Goal: Information Seeking & Learning: Find specific fact

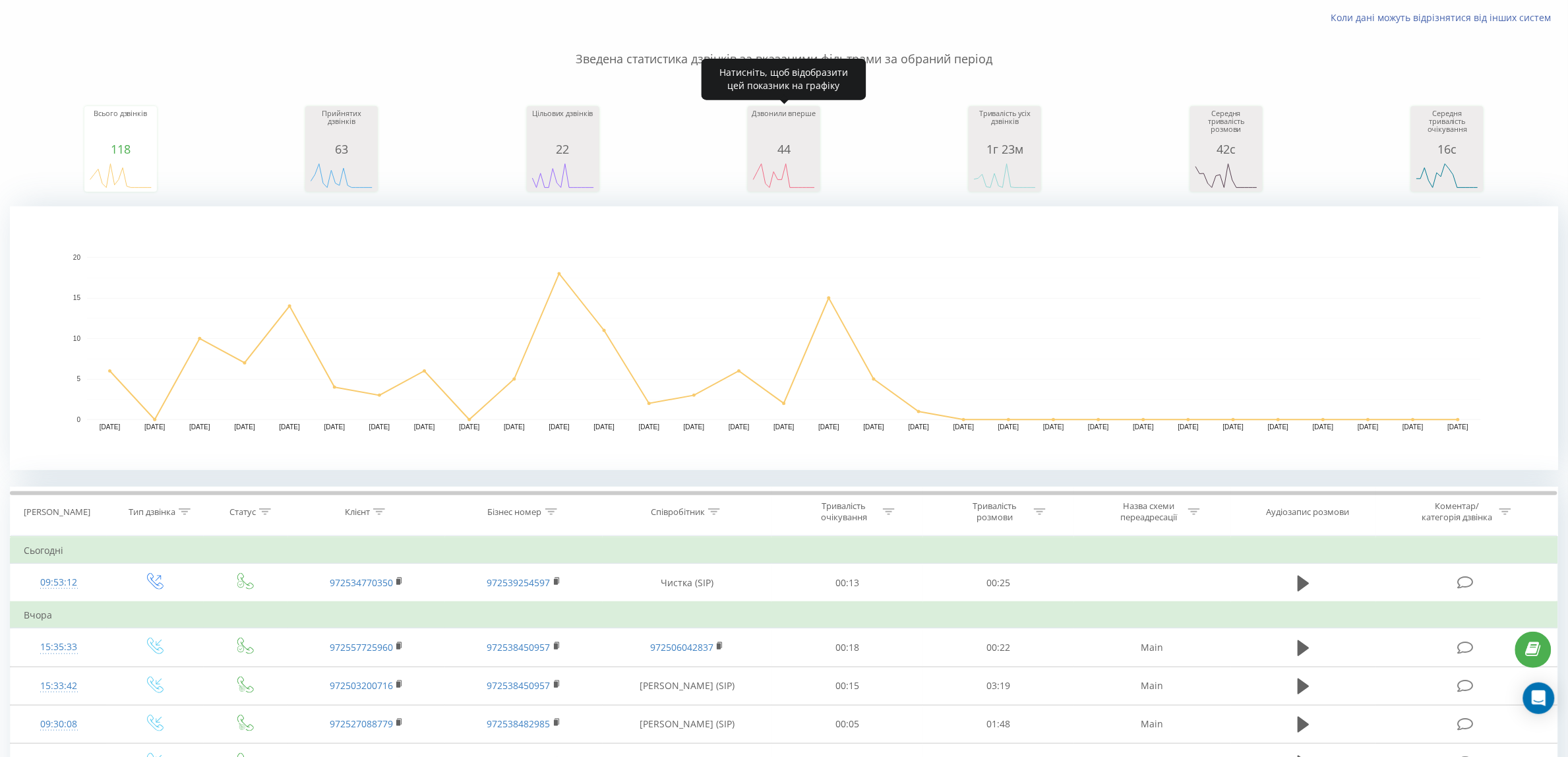
click at [806, 152] on div "44" at bounding box center [783, 149] width 66 height 13
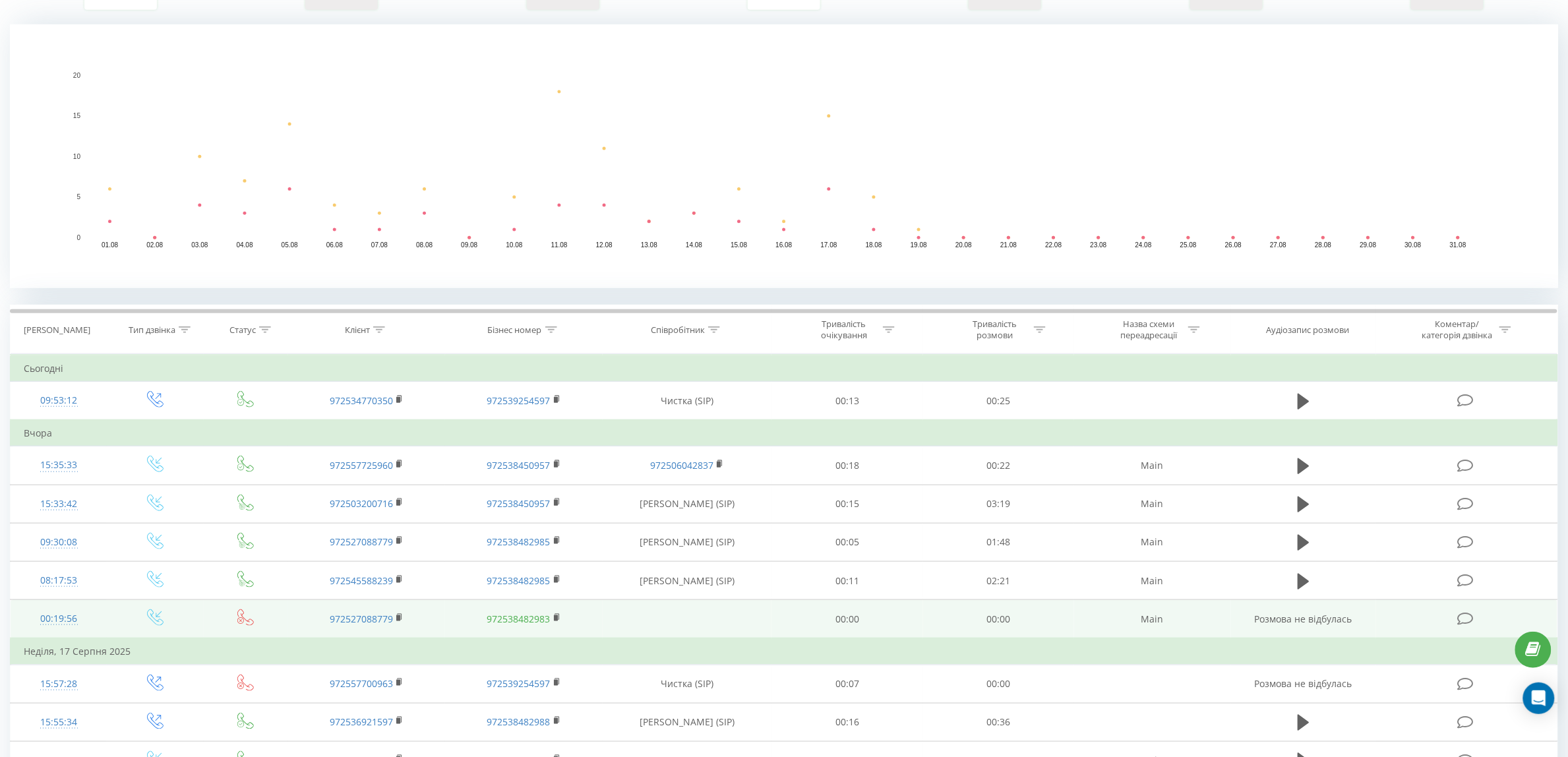
scroll to position [413, 0]
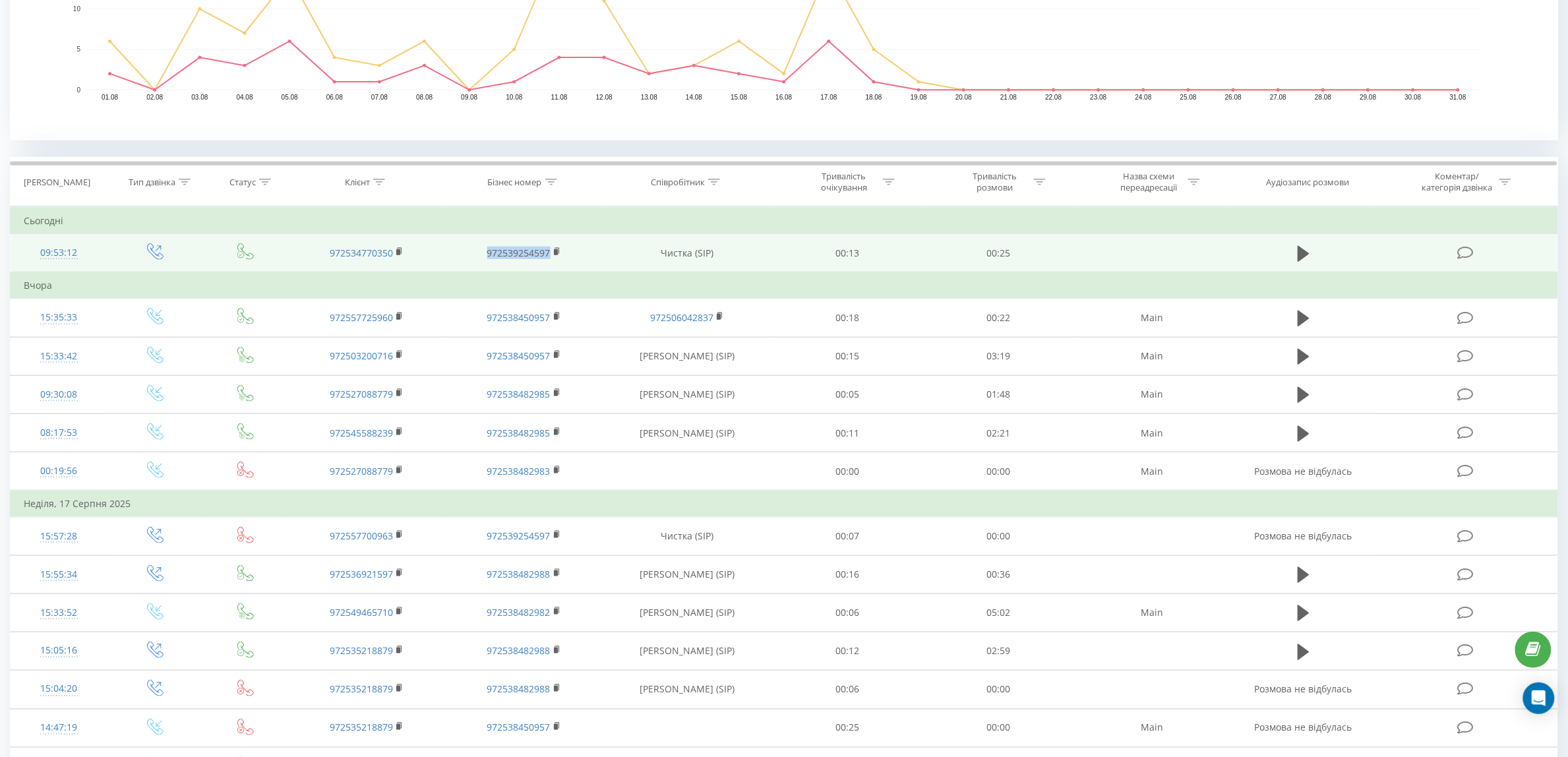
drag, startPoint x: 457, startPoint y: 250, endPoint x: 550, endPoint y: 260, distance: 93.5
click at [550, 260] on td "972539254597" at bounding box center [523, 253] width 157 height 39
copy link "972539254597"
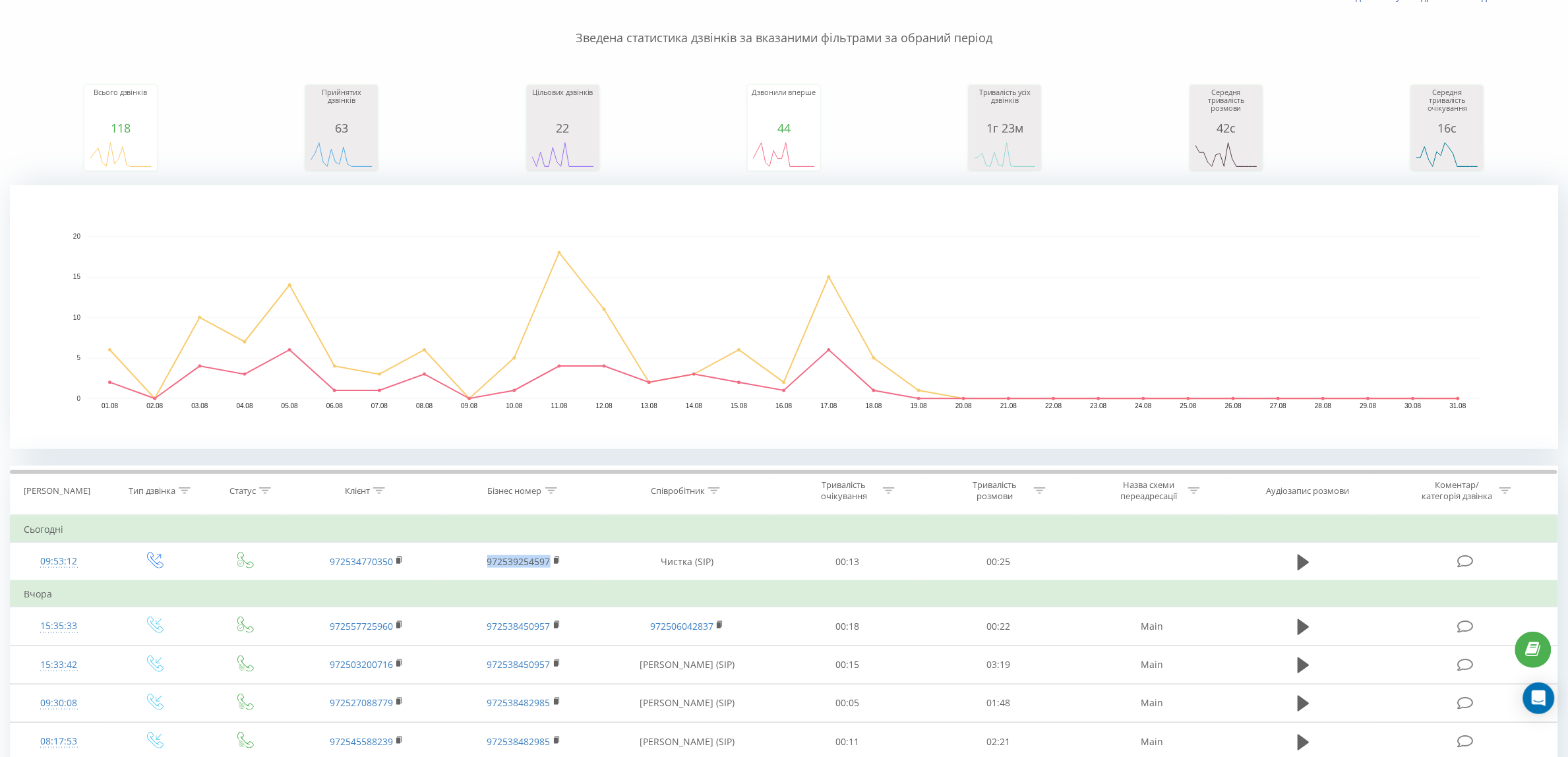
scroll to position [165, 0]
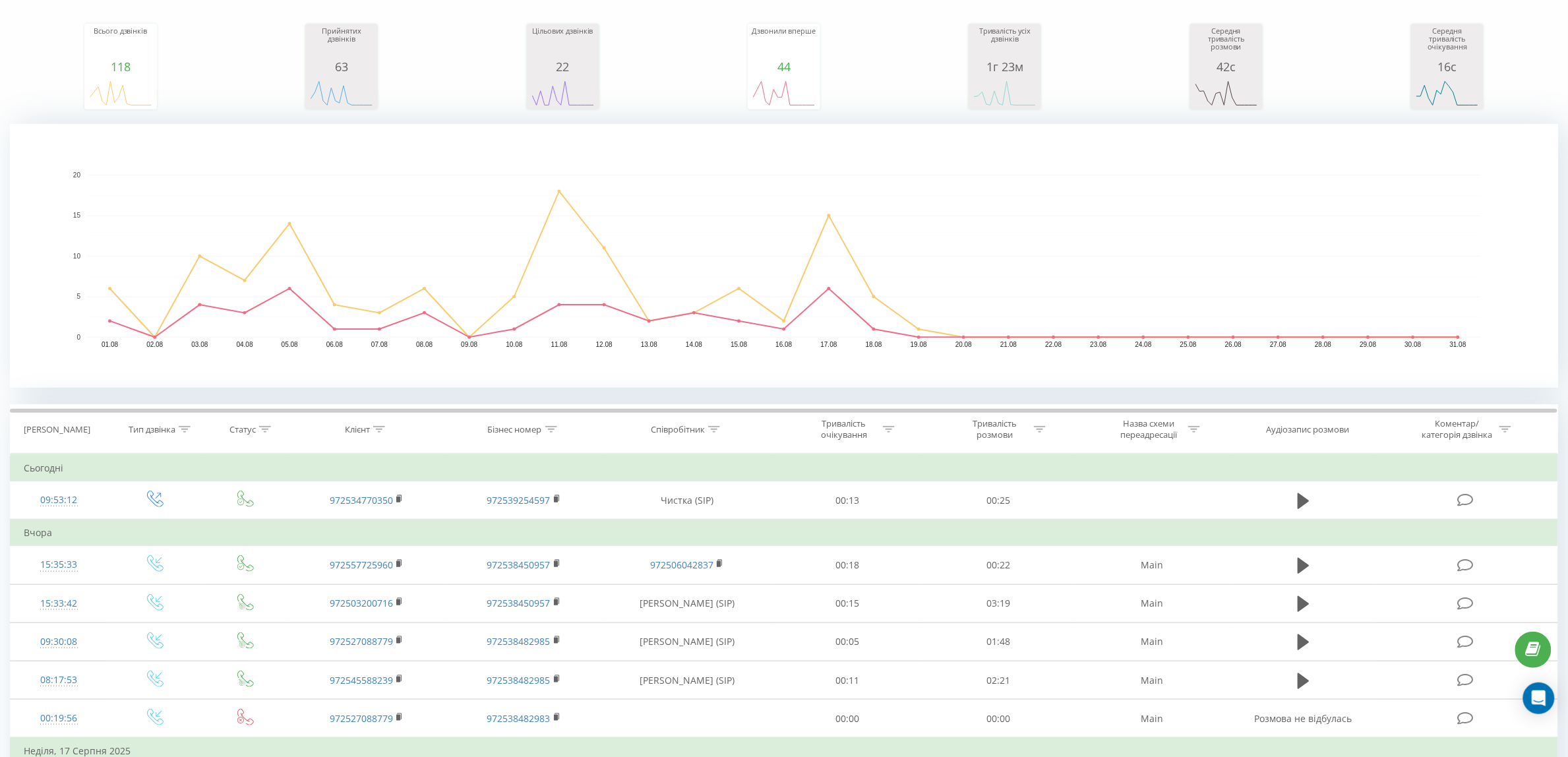
click at [508, 419] on th "Бізнес номер" at bounding box center [524, 429] width 157 height 49
click at [511, 429] on div "Бізнес номер" at bounding box center [515, 429] width 54 height 11
click at [541, 527] on input "text" at bounding box center [525, 524] width 116 height 23
paste input "972539254597"
type input "972539254597"
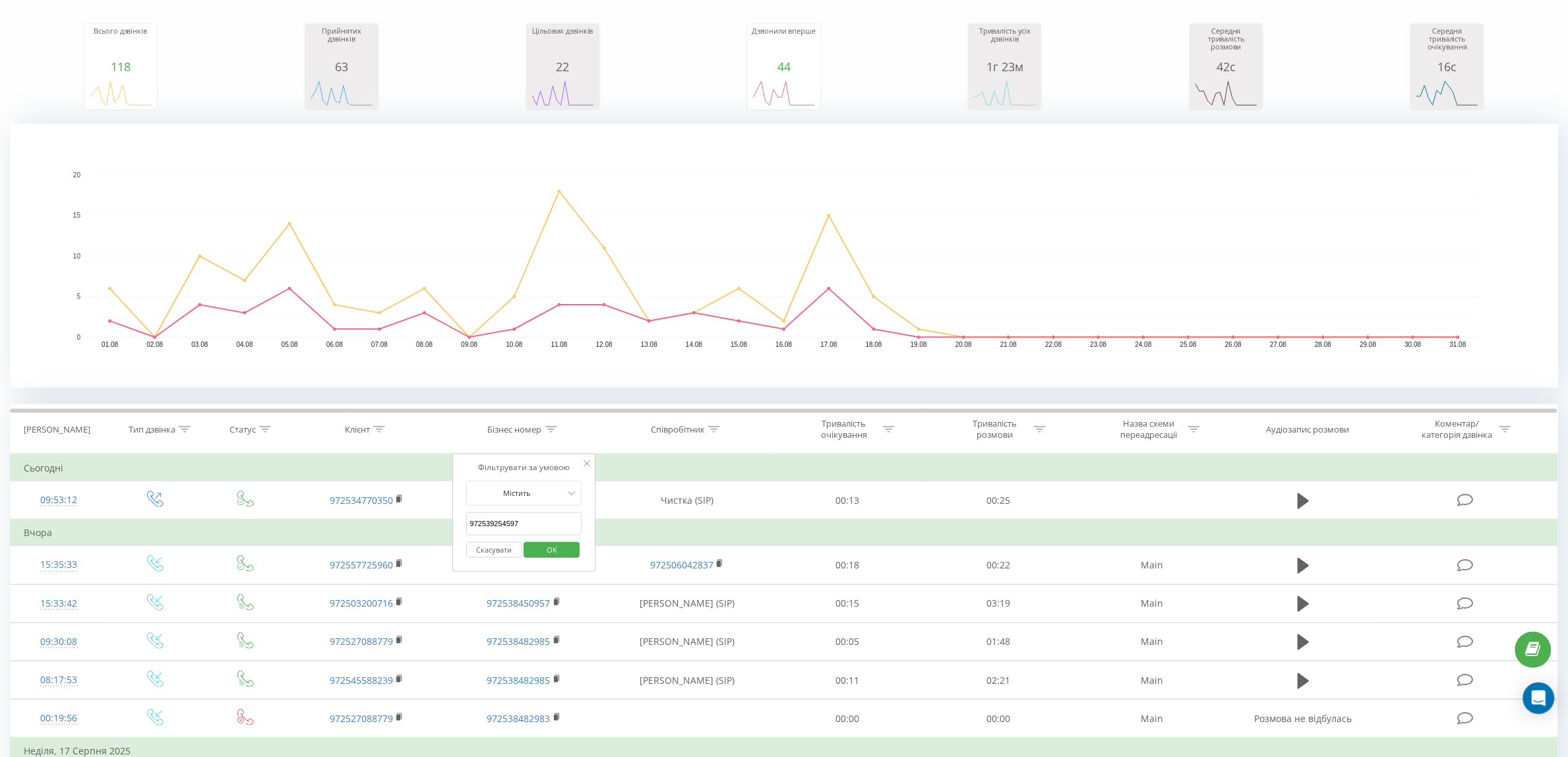
click at [546, 549] on span "OK" at bounding box center [551, 550] width 37 height 21
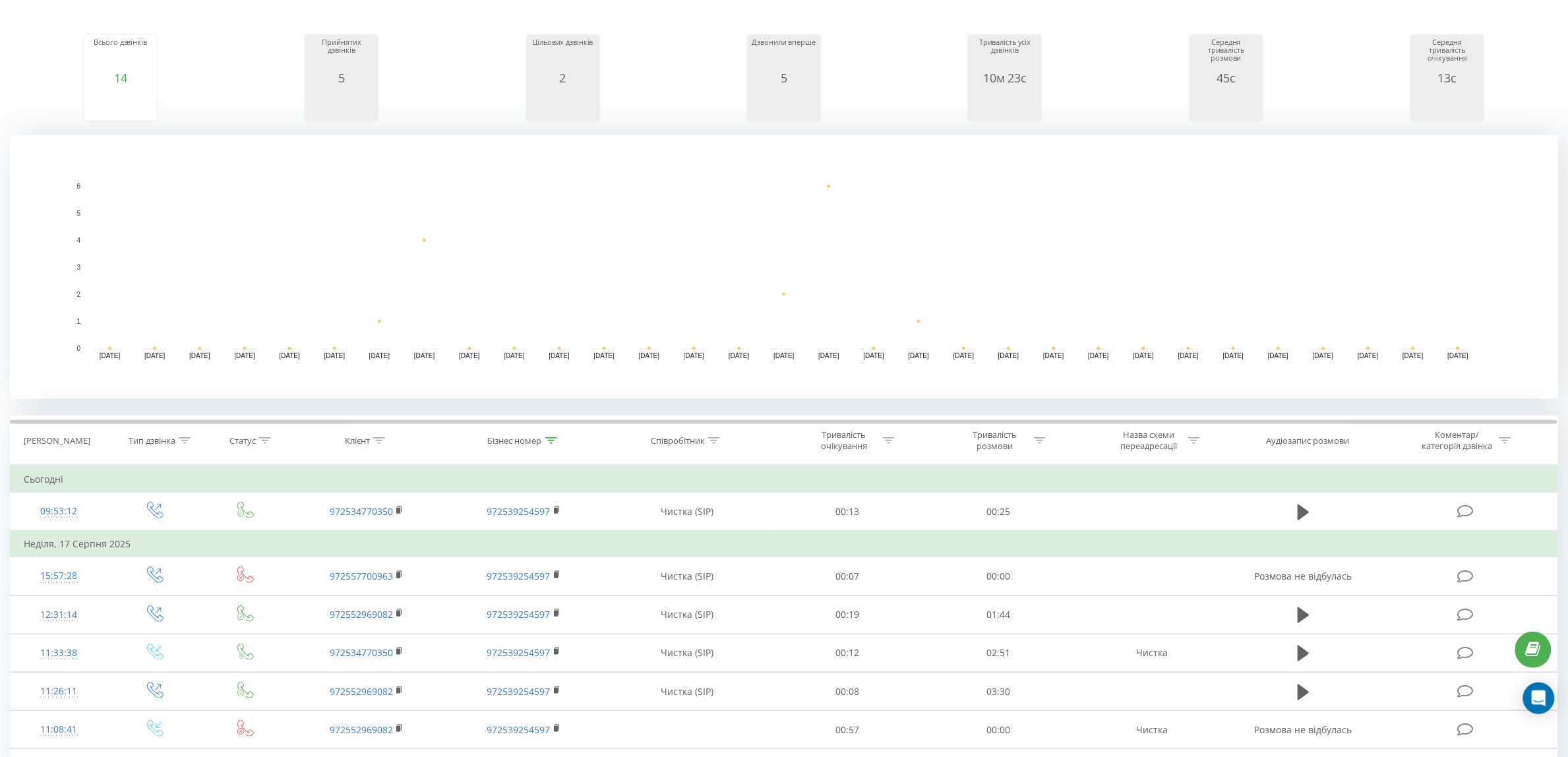
scroll to position [247, 0]
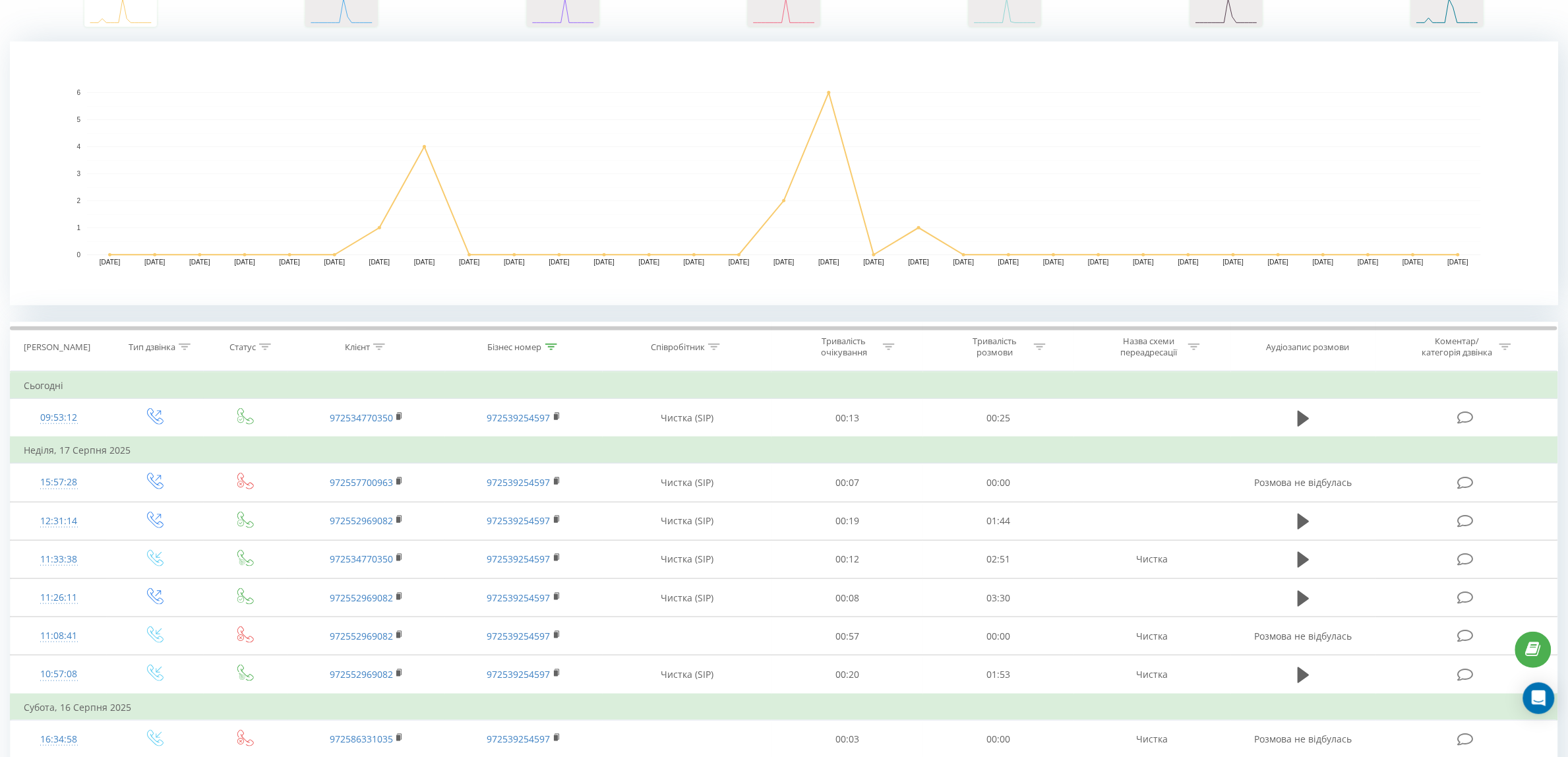
click at [518, 353] on div "Бізнес номер" at bounding box center [515, 347] width 54 height 11
click at [554, 439] on input "972539254597" at bounding box center [525, 442] width 116 height 23
click at [554, 467] on span "OK" at bounding box center [551, 468] width 37 height 21
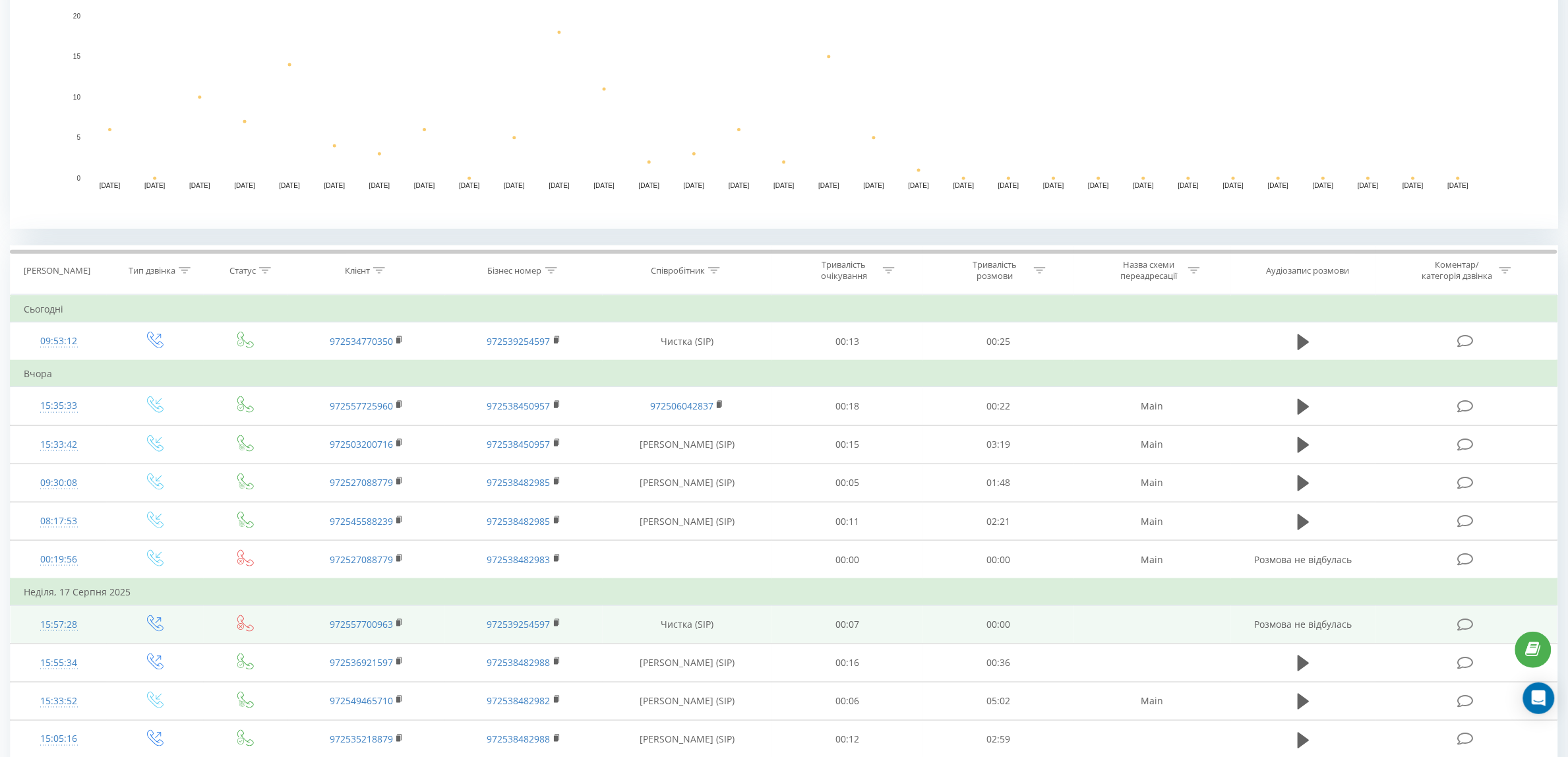
scroll to position [329, 0]
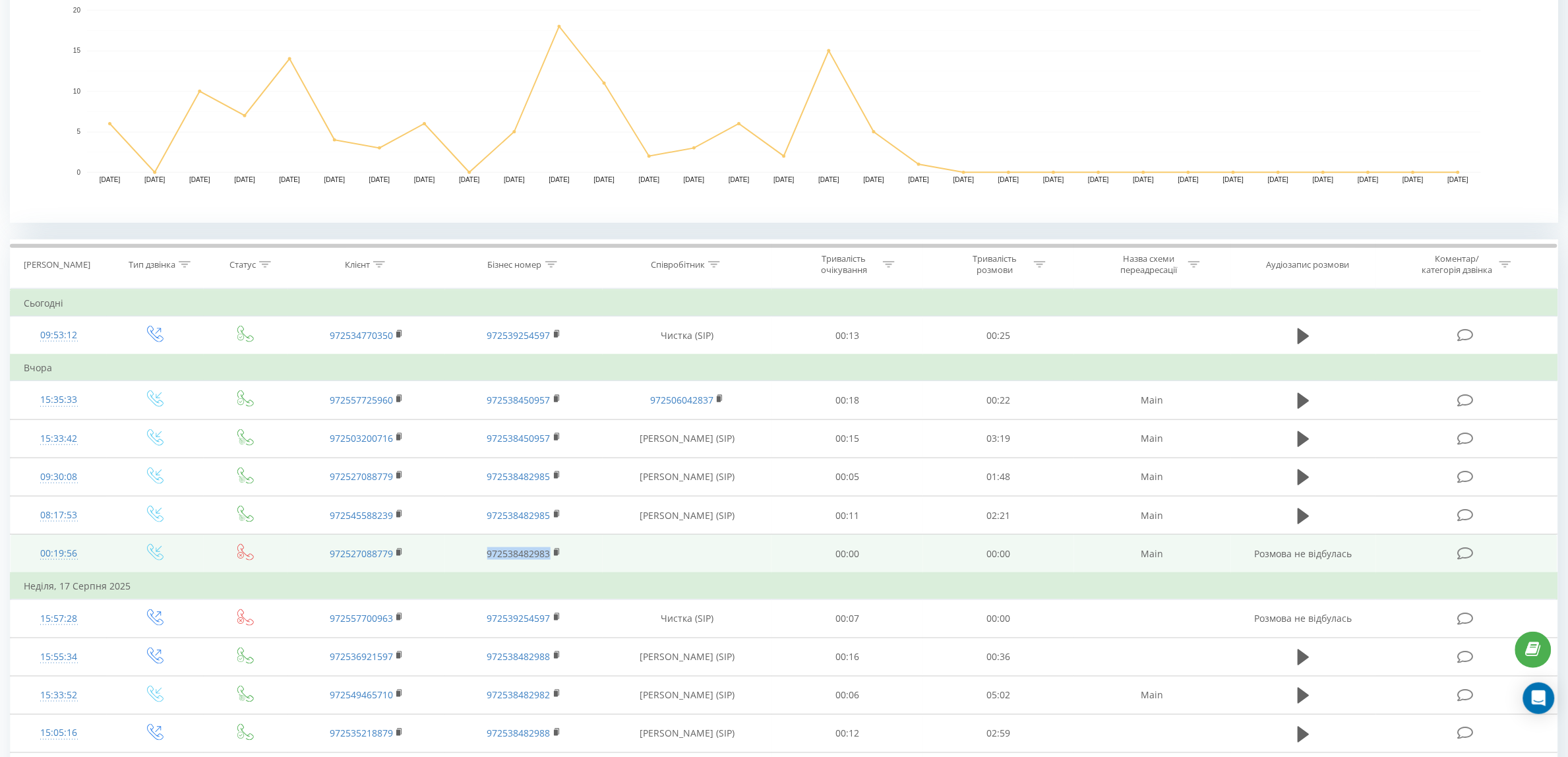
drag, startPoint x: 475, startPoint y: 555, endPoint x: 555, endPoint y: 562, distance: 80.3
click at [555, 562] on td "972538482983" at bounding box center [523, 554] width 157 height 39
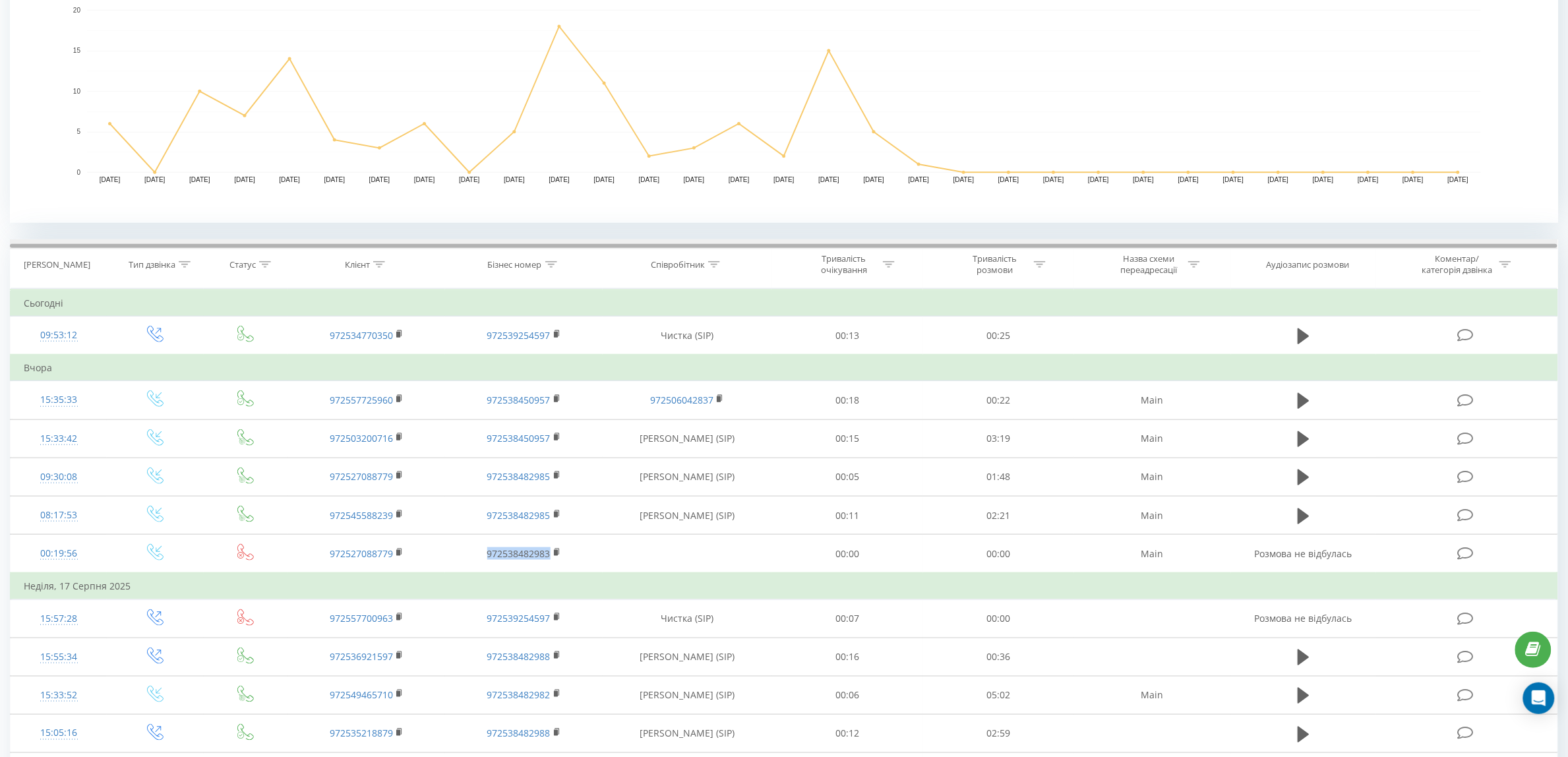
copy link "972538482983"
click at [530, 270] on div "Бізнес номер" at bounding box center [515, 265] width 54 height 11
click at [532, 358] on input "text" at bounding box center [525, 359] width 116 height 23
paste input "972538482983"
type input "972538482983"
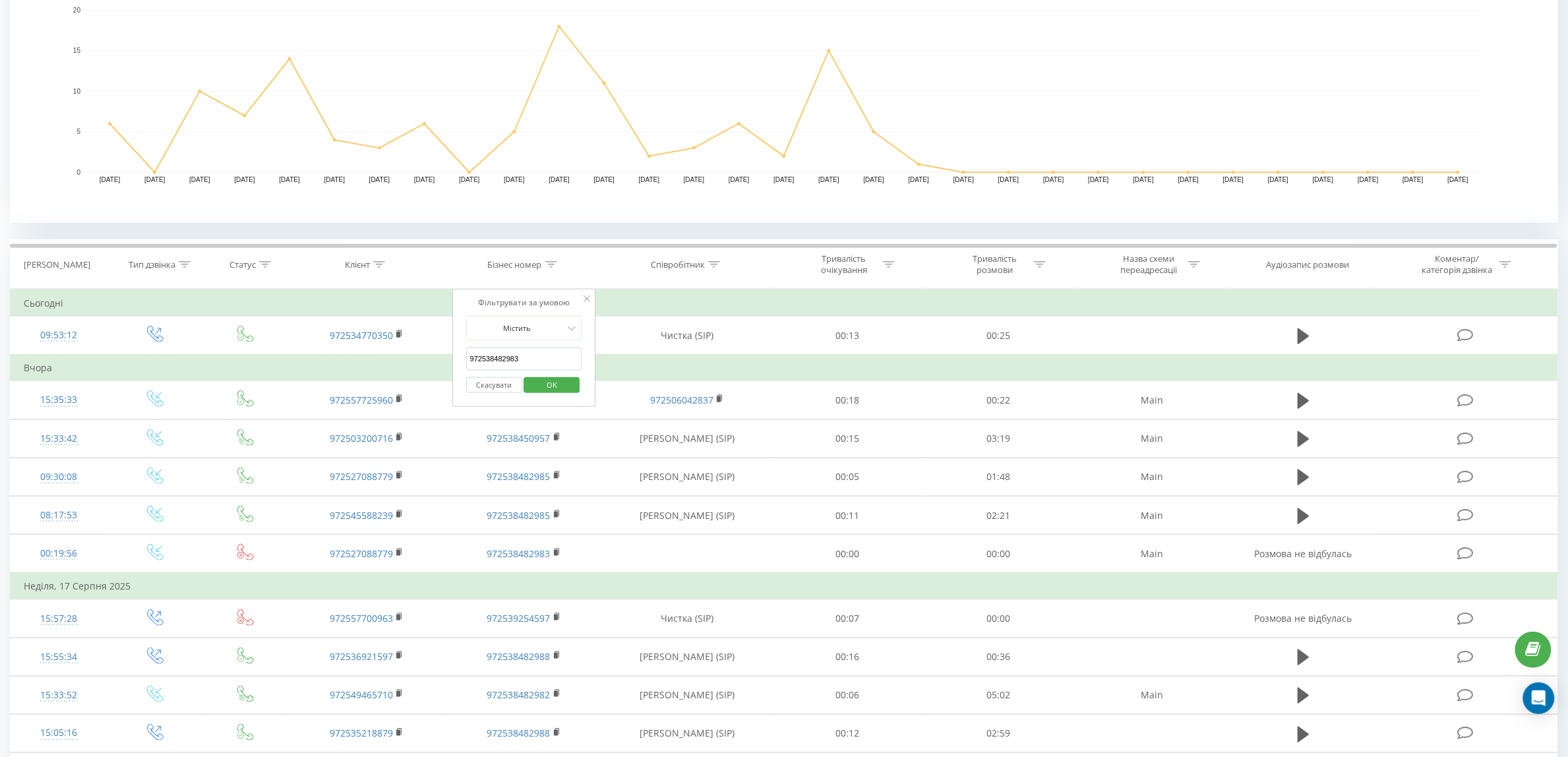
click at [542, 387] on span "OK" at bounding box center [551, 384] width 37 height 21
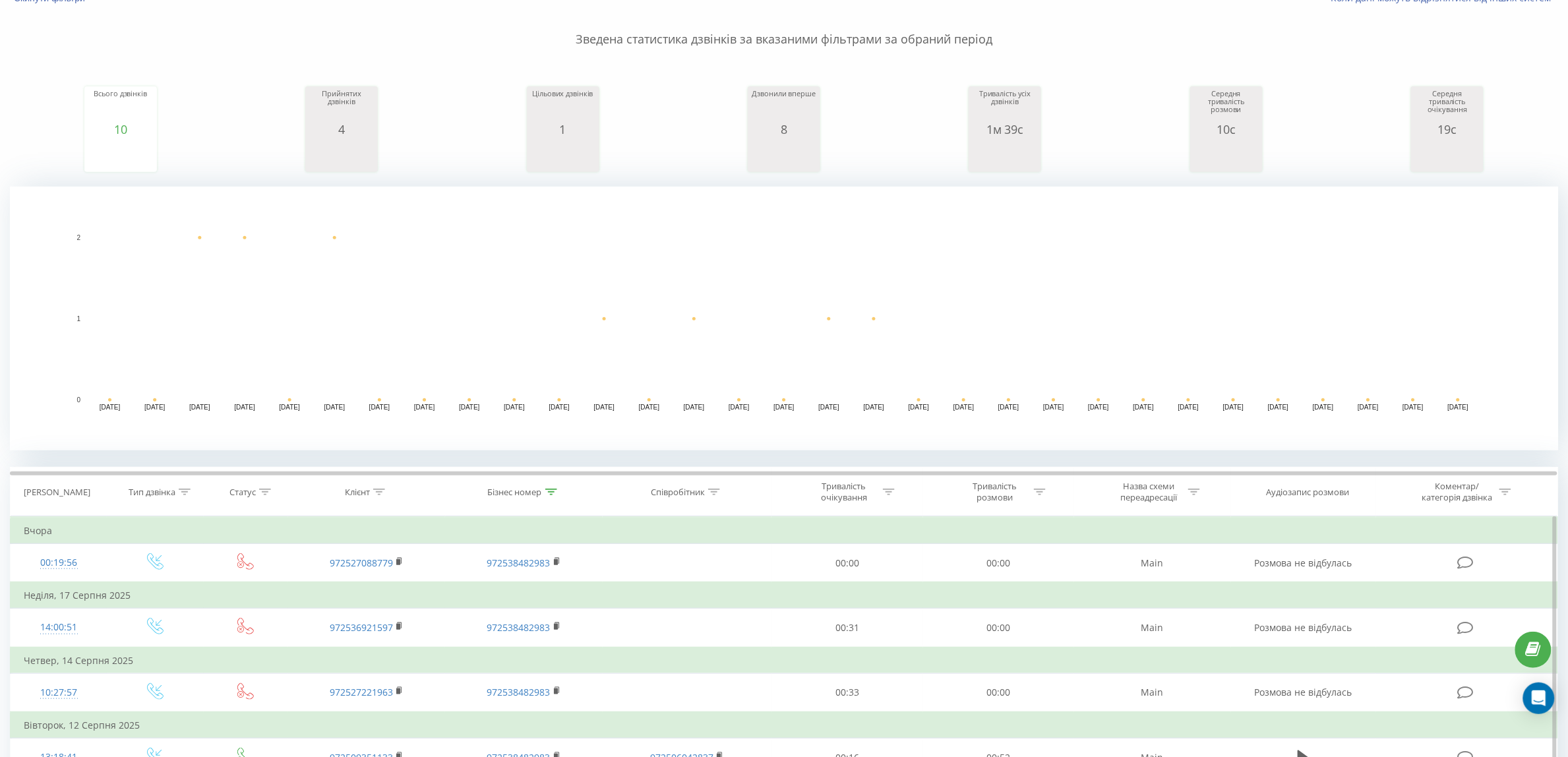
scroll to position [247, 0]
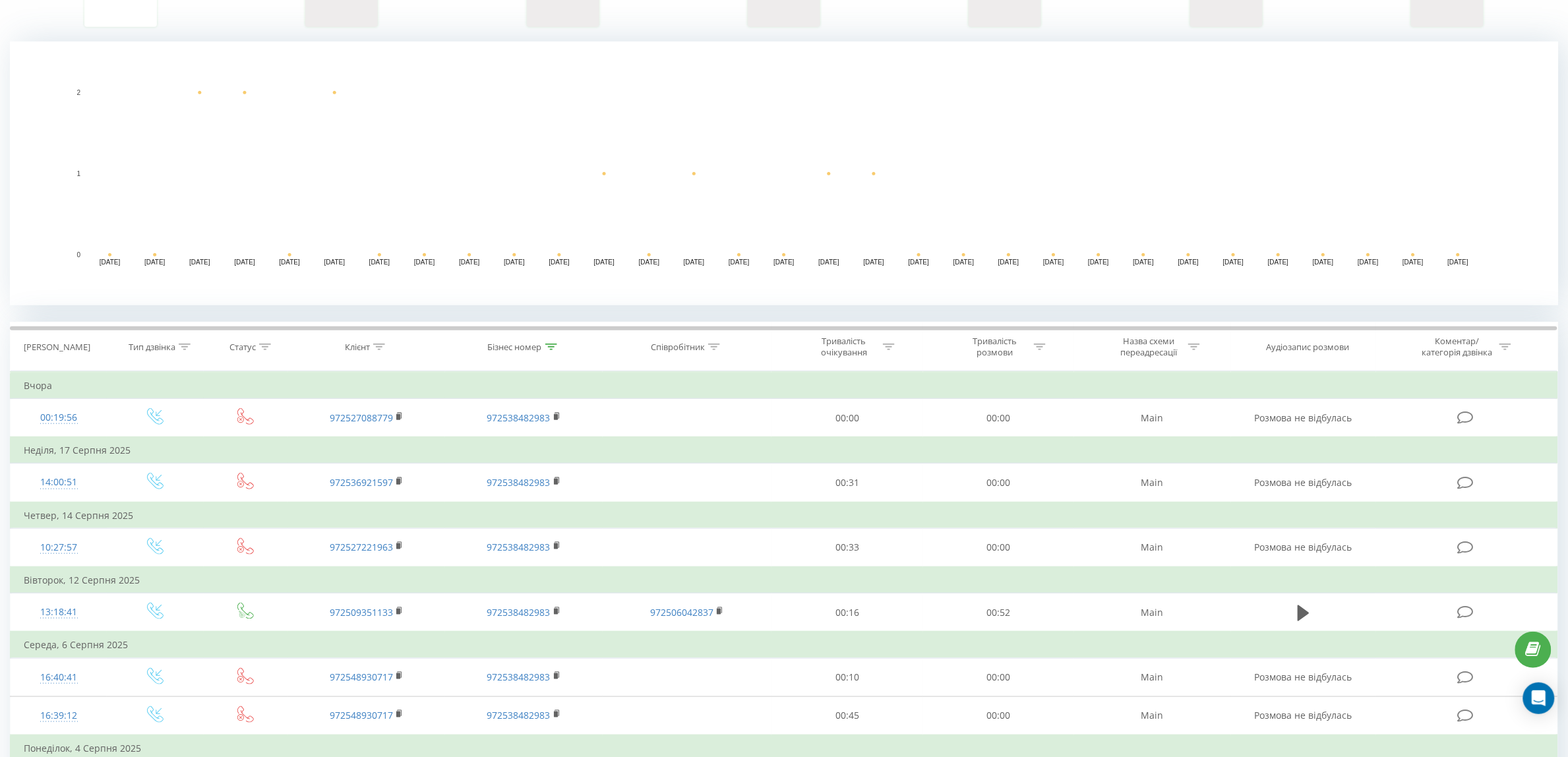
click at [519, 346] on div "Бізнес номер" at bounding box center [515, 347] width 54 height 11
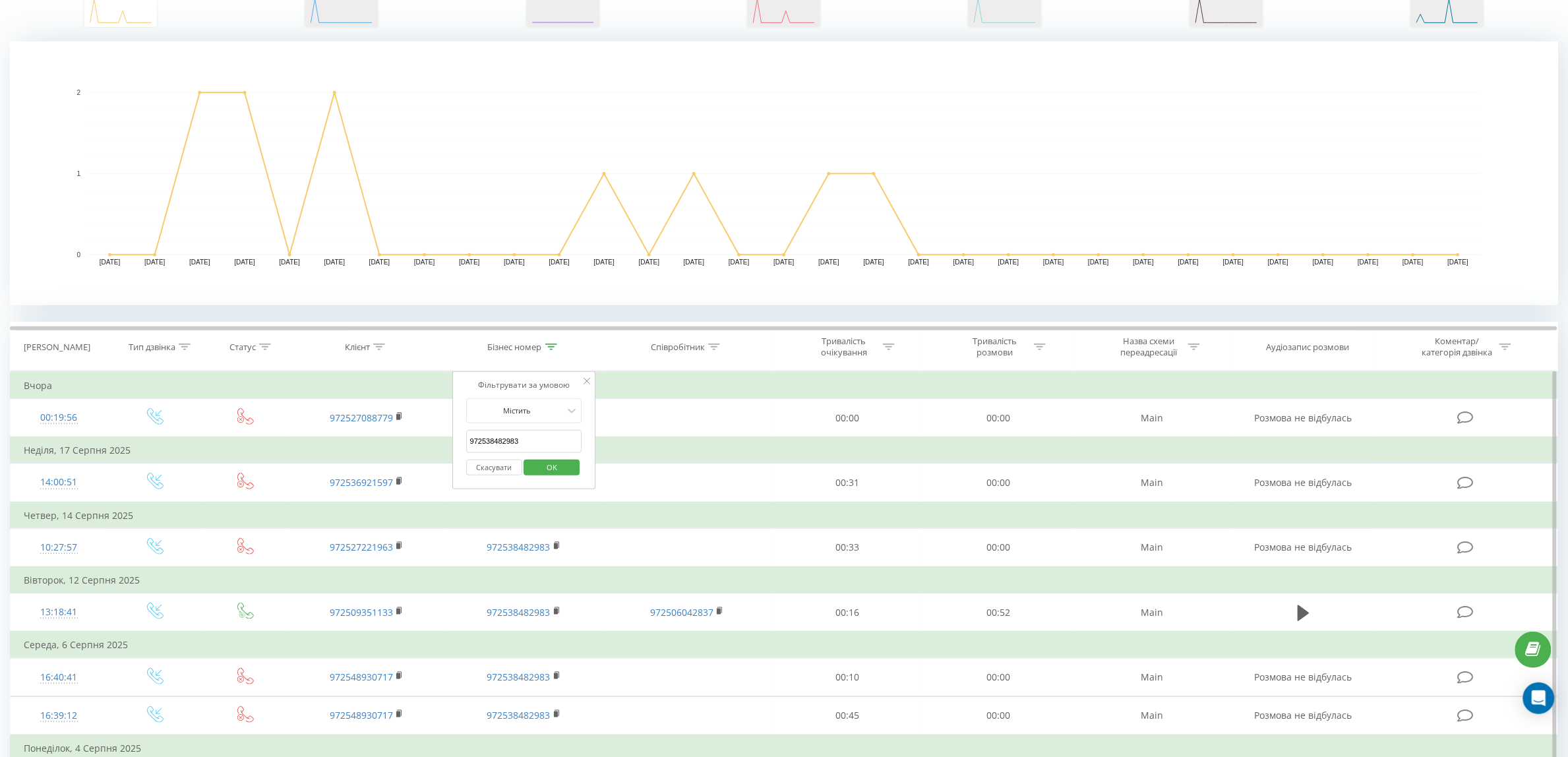
click at [520, 437] on input "972538482983" at bounding box center [525, 442] width 116 height 23
click at [559, 475] on span "OK" at bounding box center [551, 468] width 37 height 21
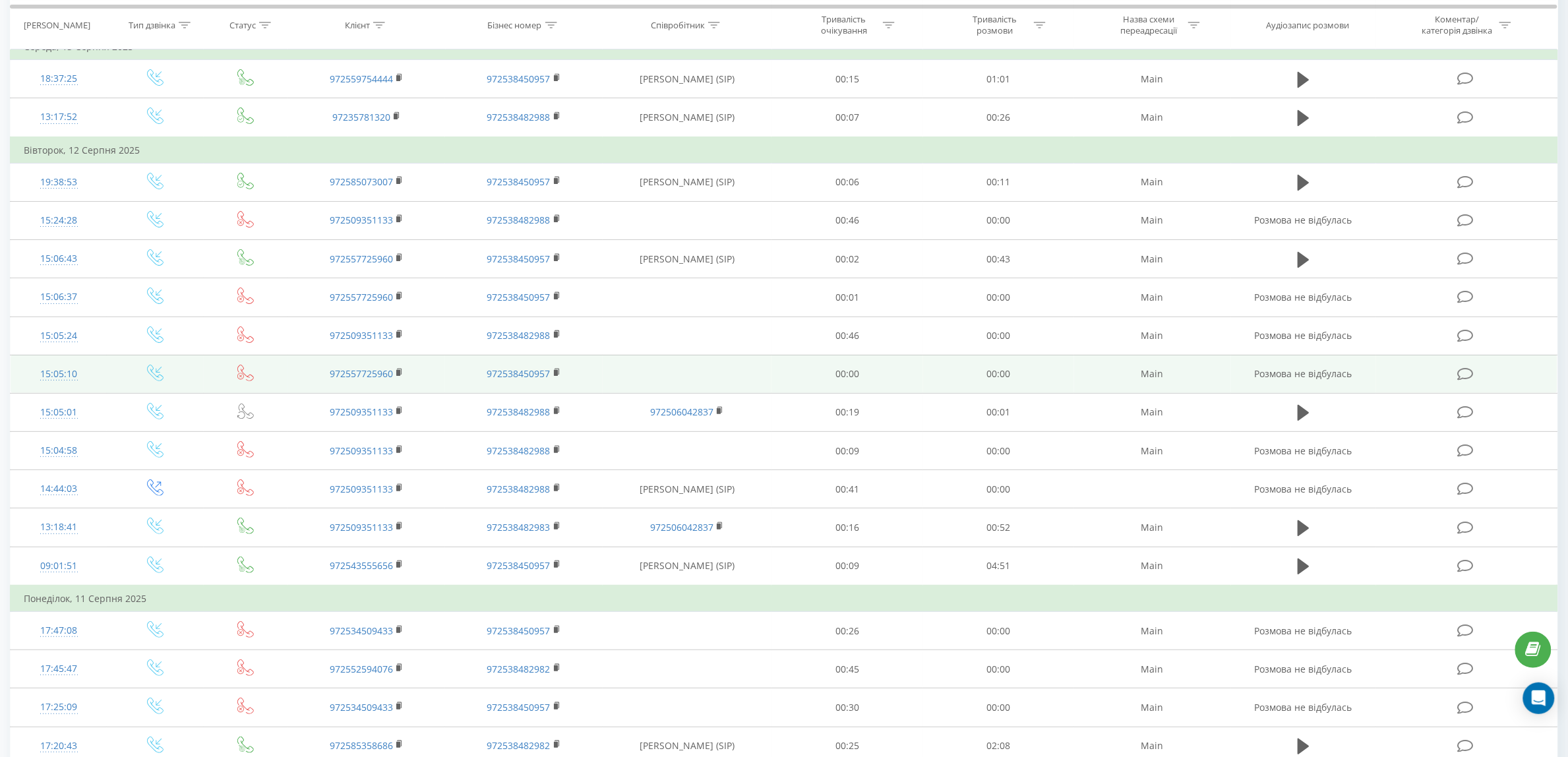
scroll to position [1979, 0]
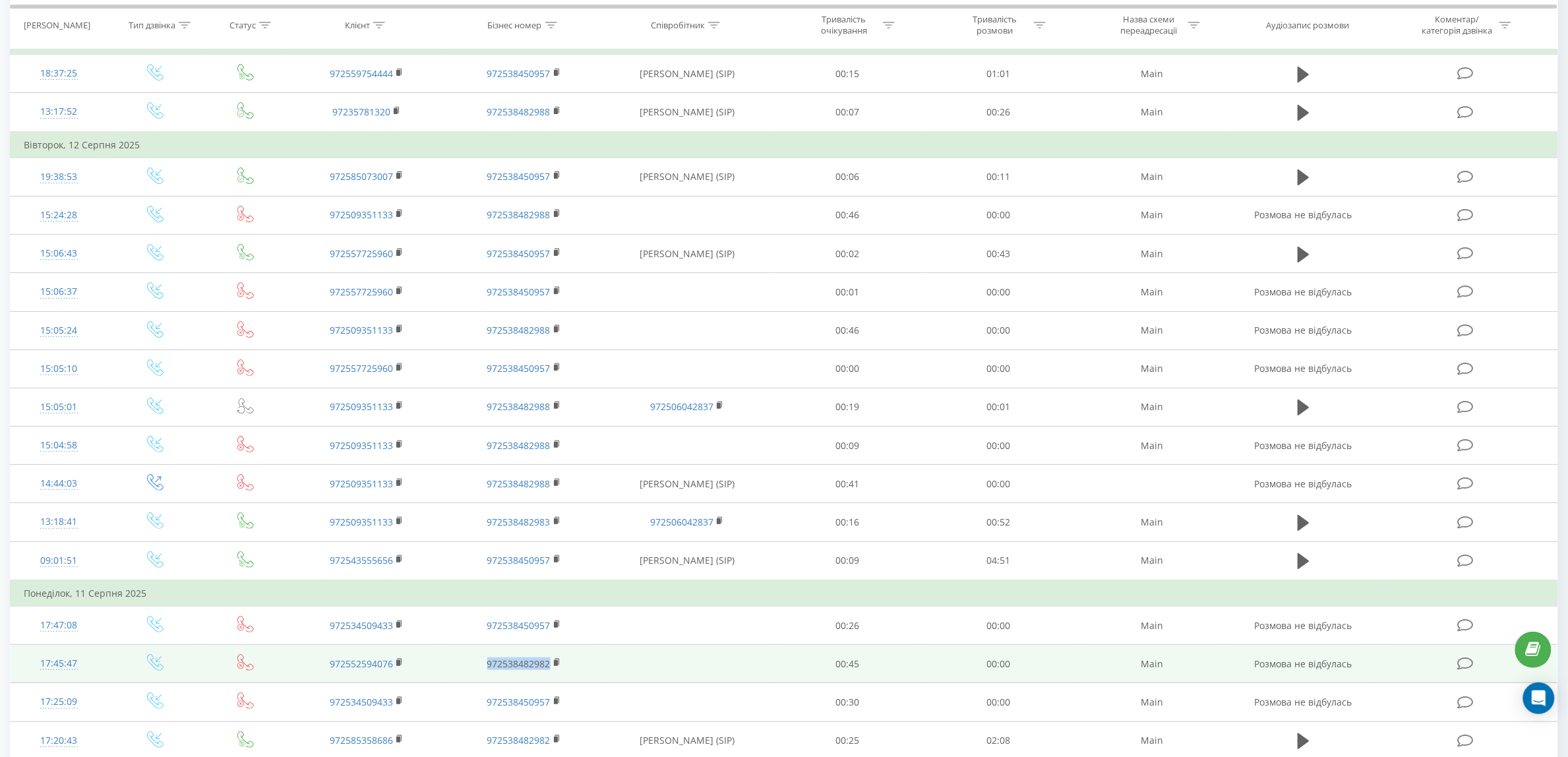
drag, startPoint x: 473, startPoint y: 667, endPoint x: 552, endPoint y: 678, distance: 79.8
click at [552, 678] on td "972538482982" at bounding box center [523, 664] width 157 height 38
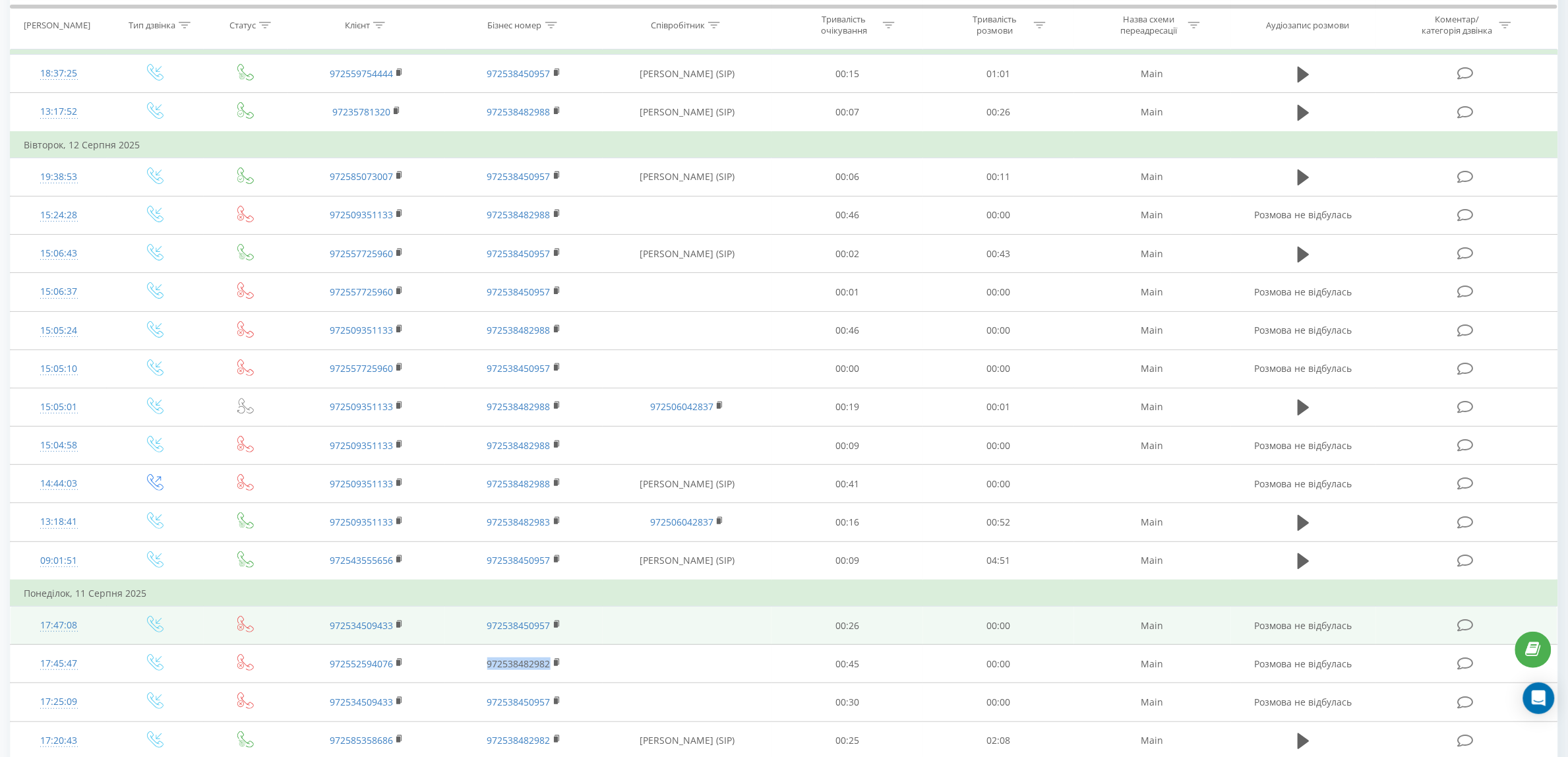
copy link "972538482982"
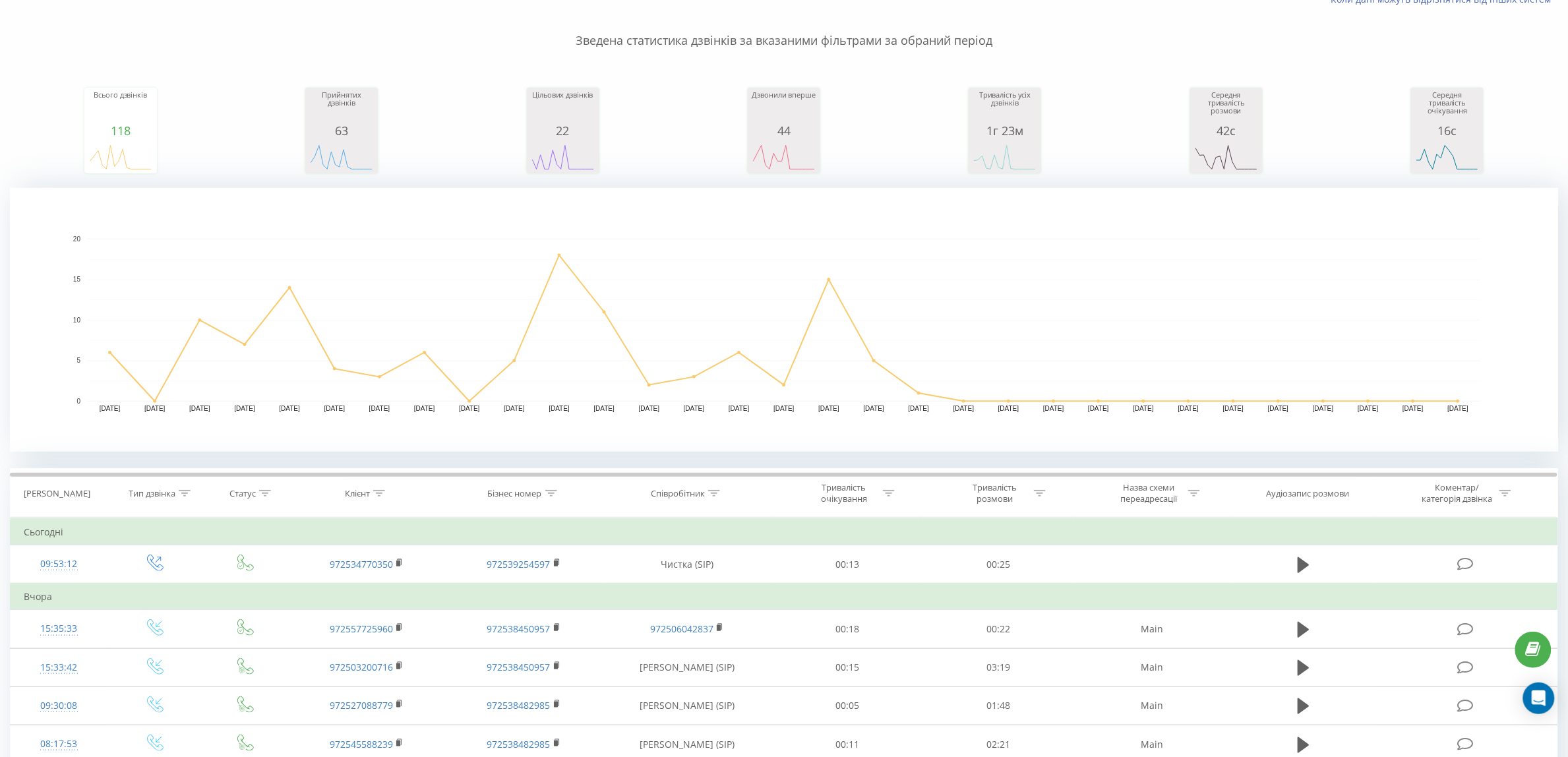
scroll to position [82, 0]
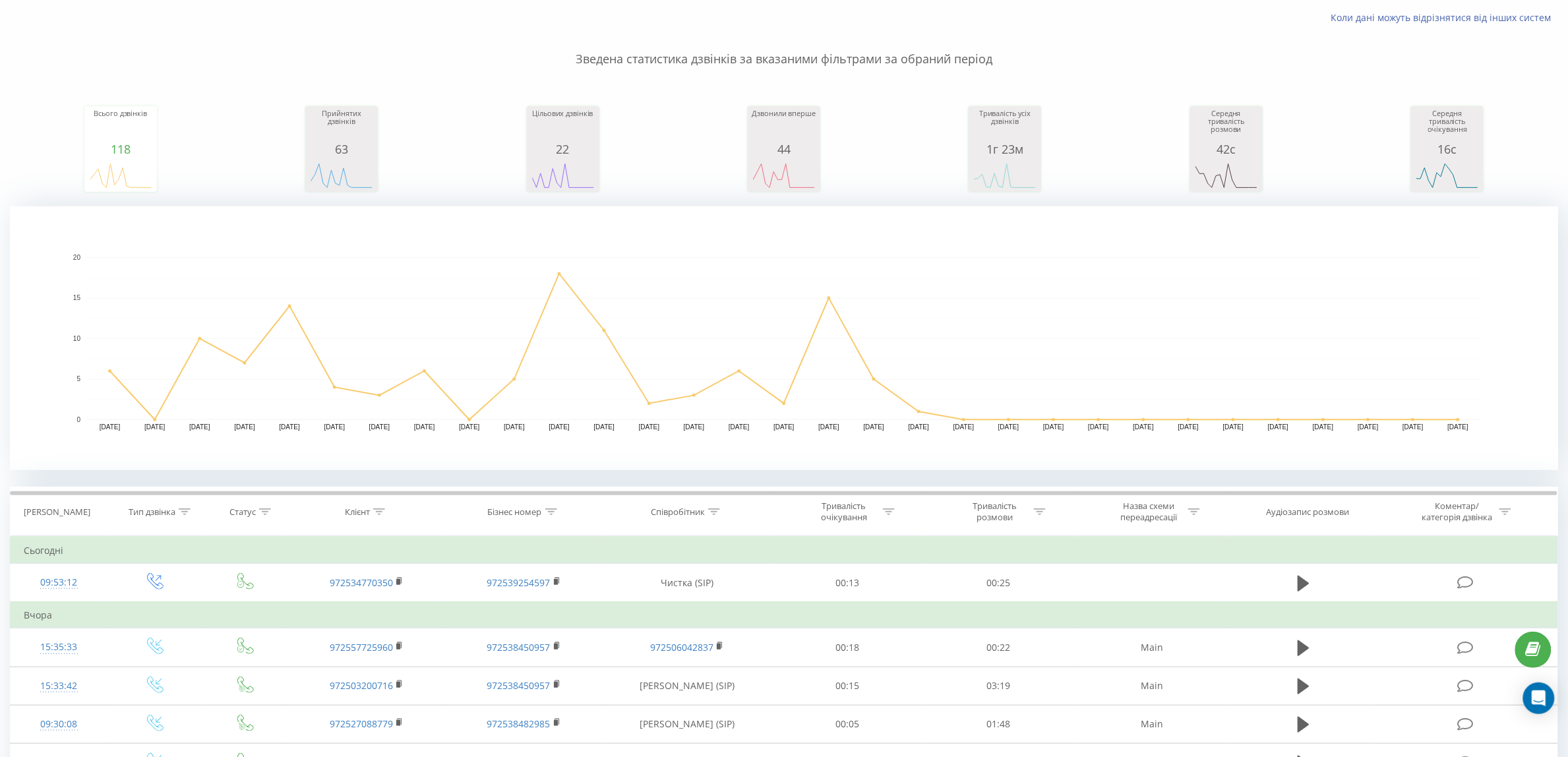
click at [510, 507] on div "Бізнес номер" at bounding box center [515, 512] width 54 height 11
click at [561, 611] on input "text" at bounding box center [525, 606] width 116 height 23
paste input "972538482982"
type input "972538482982"
click at [560, 638] on span "OK" at bounding box center [551, 632] width 37 height 21
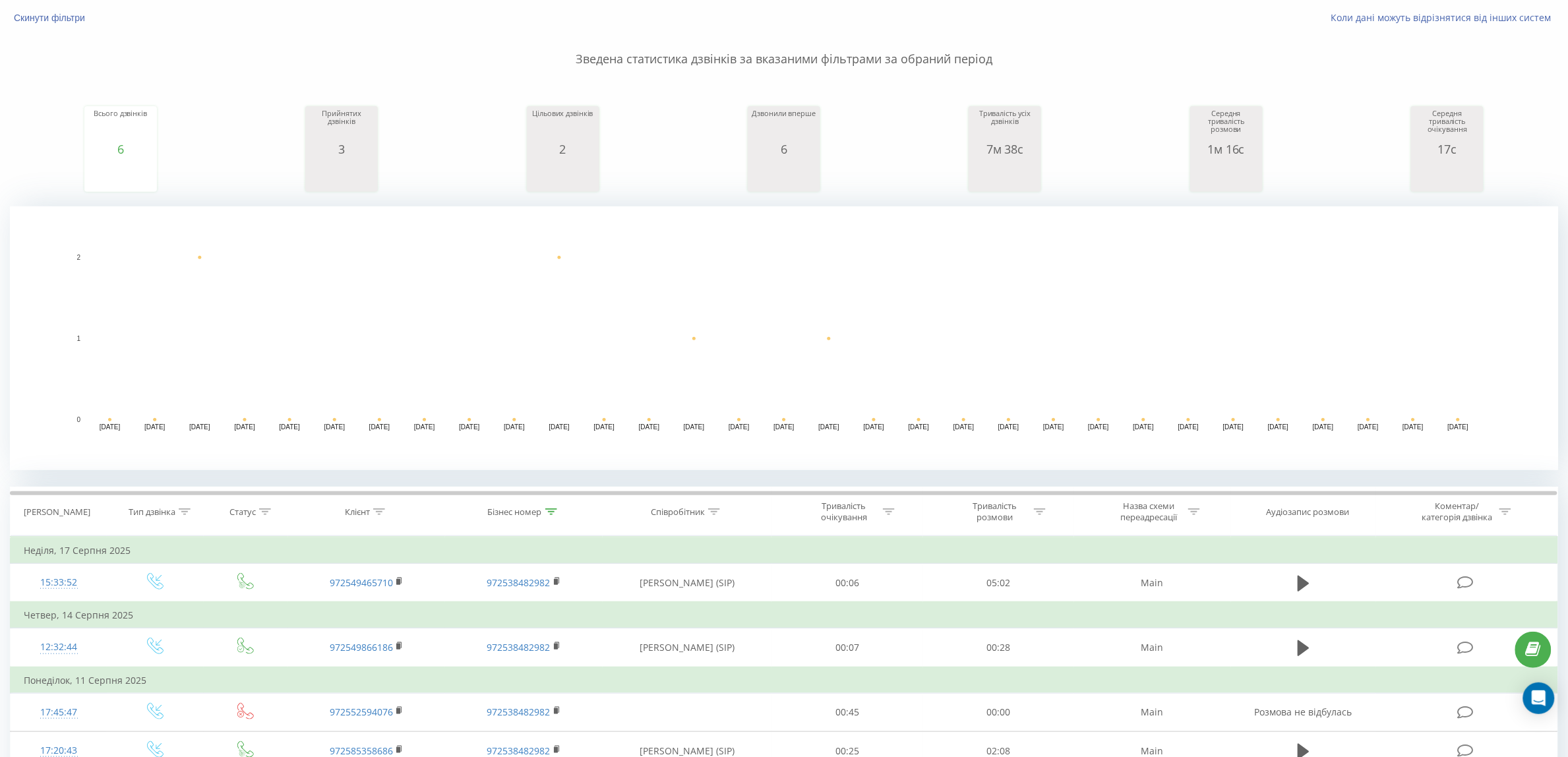
click at [535, 517] on div "Бізнес номер" at bounding box center [515, 512] width 54 height 11
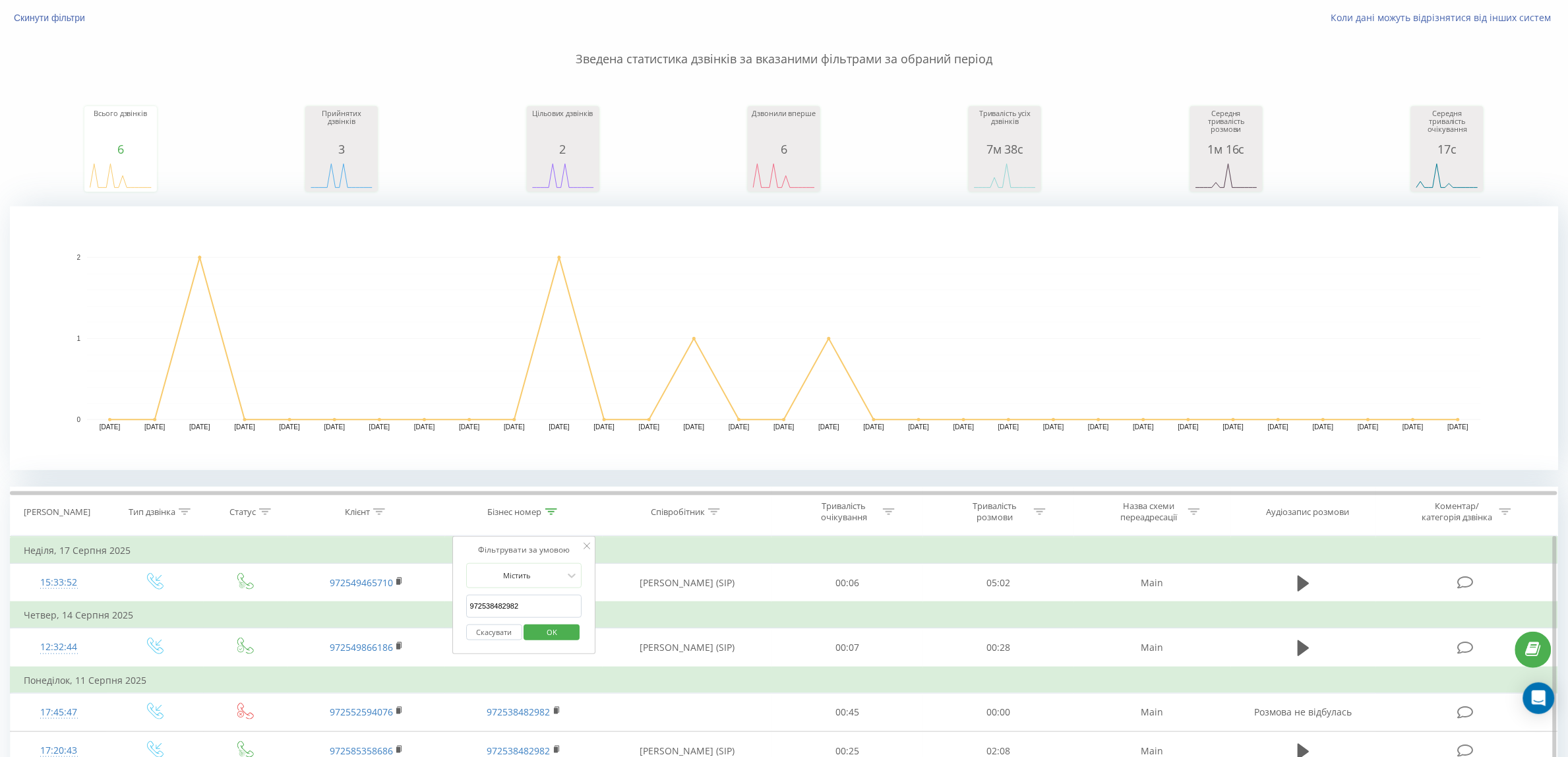
click at [527, 604] on input "972538482982" at bounding box center [525, 606] width 116 height 23
click at [546, 634] on span "OK" at bounding box center [551, 632] width 37 height 21
